Goal: Obtain resource: Download file/media

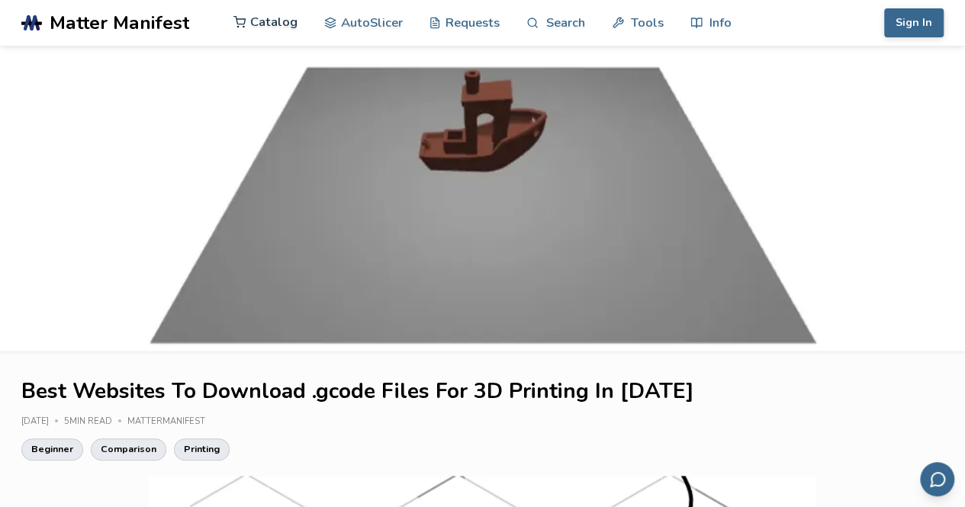
click at [271, 21] on link "Catalog" at bounding box center [265, 22] width 64 height 46
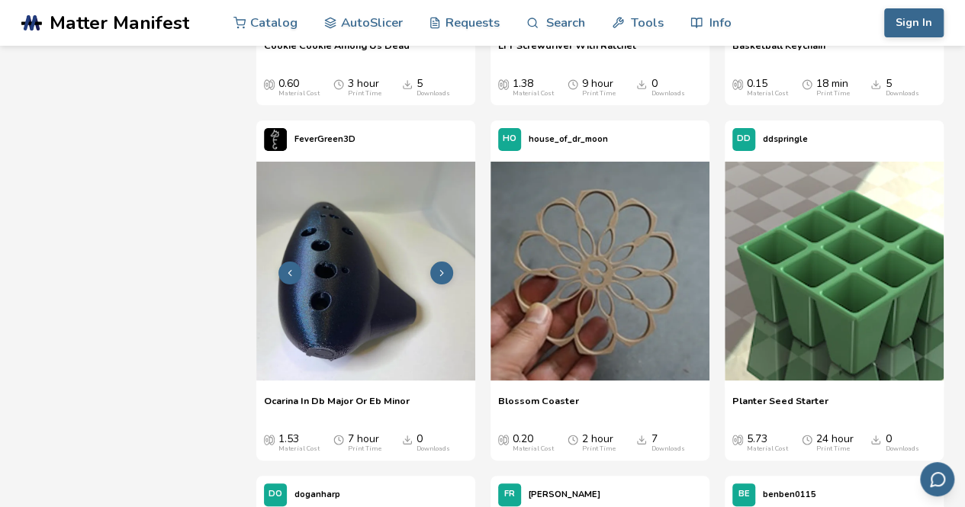
scroll to position [52021, 0]
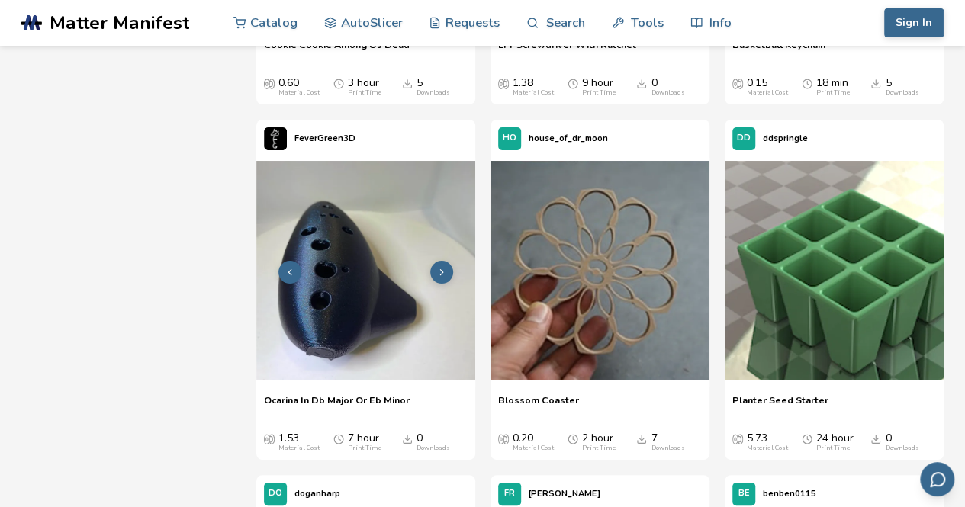
click at [351, 315] on img at bounding box center [365, 270] width 219 height 219
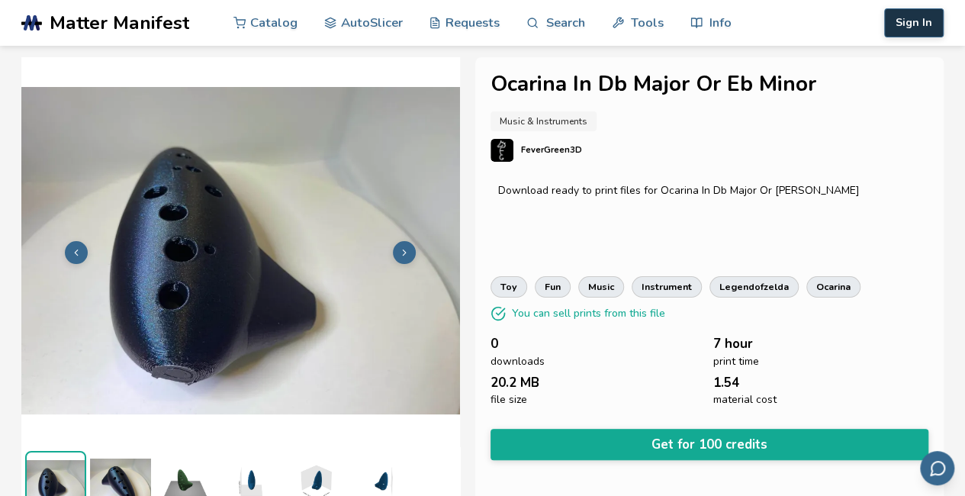
click at [911, 19] on button "Sign In" at bounding box center [913, 22] width 59 height 29
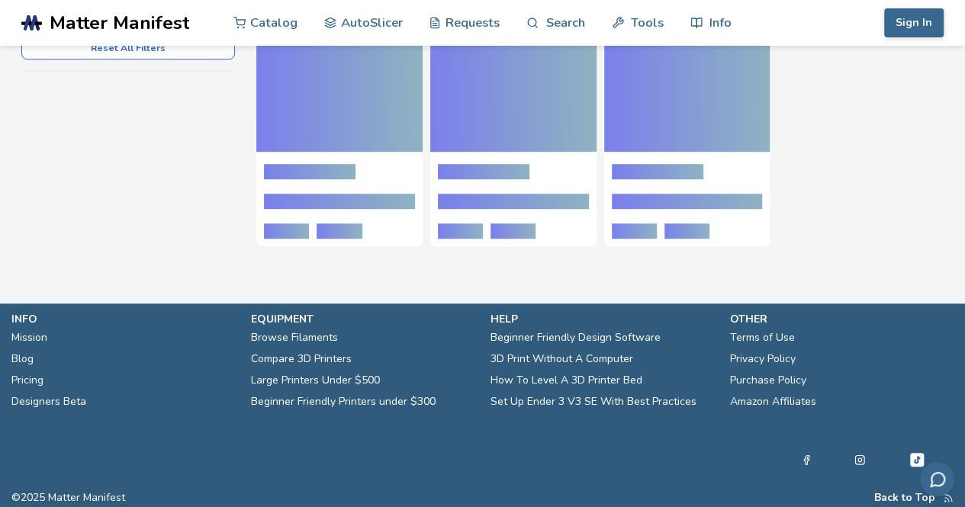
scroll to position [419, 0]
